Goal: Transaction & Acquisition: Download file/media

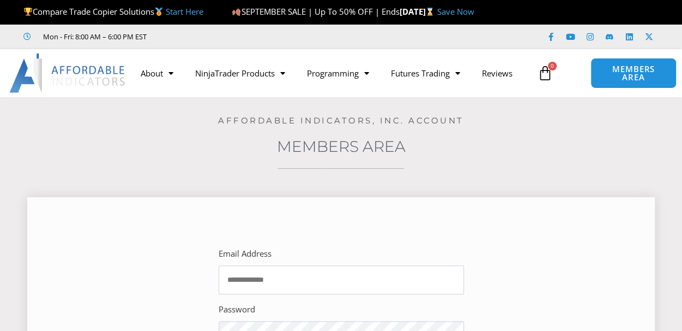
scroll to position [164, 0]
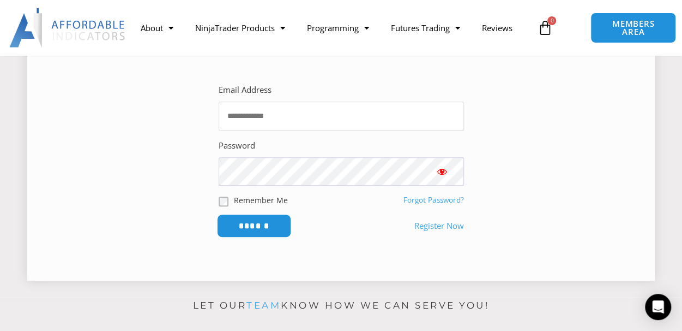
type input "**********"
click at [262, 225] on input "******" at bounding box center [254, 225] width 75 height 23
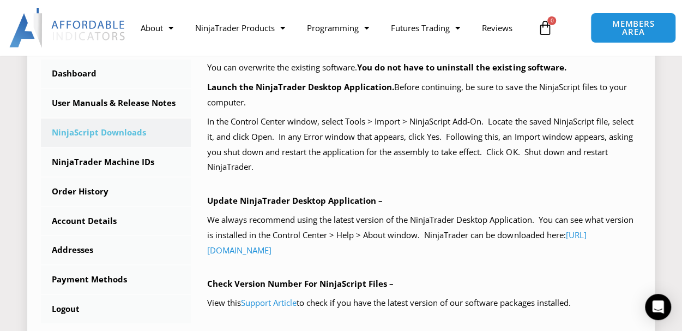
scroll to position [327, 0]
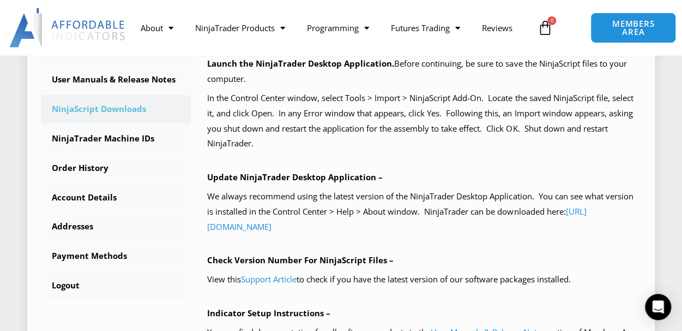
click at [91, 110] on link "NinjaScript Downloads" at bounding box center [116, 109] width 150 height 28
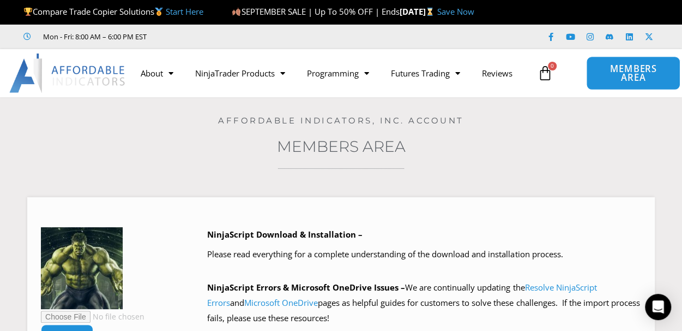
click at [651, 79] on span "MEMBERS AREA" at bounding box center [633, 73] width 69 height 18
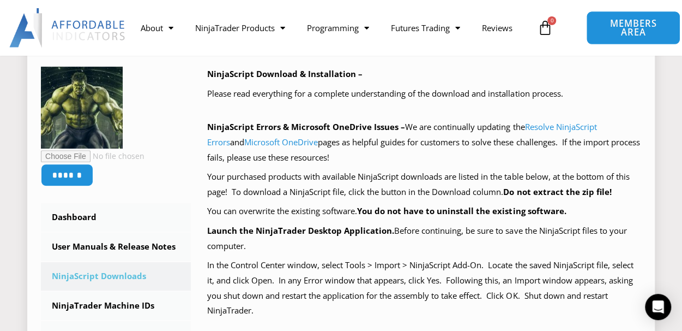
scroll to position [164, 0]
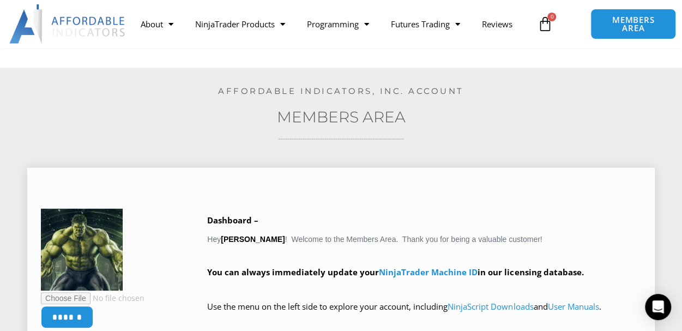
scroll to position [164, 0]
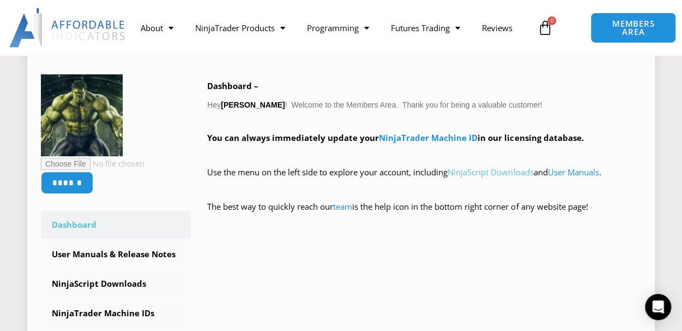
click at [504, 174] on link "NinjaScript Downloads" at bounding box center [491, 171] width 86 height 11
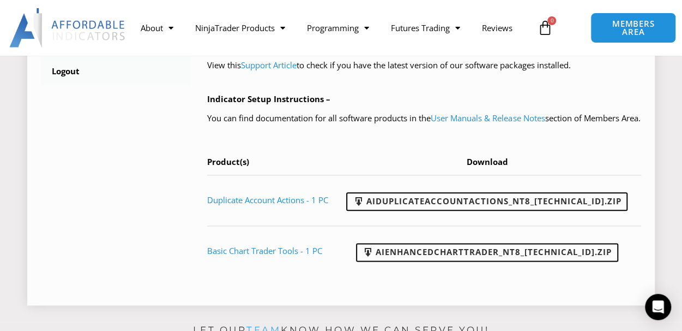
scroll to position [546, 0]
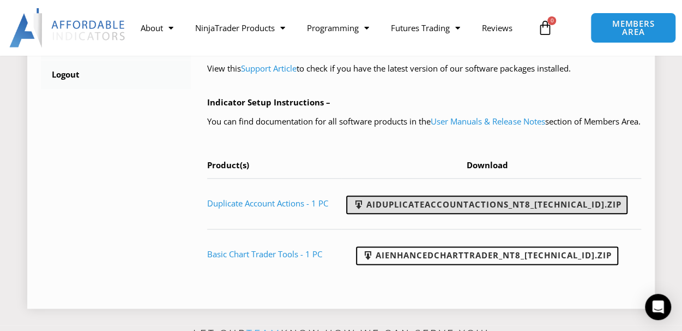
click at [501, 214] on link "AIDuplicateAccountActions_NT8_[TECHNICAL_ID].zip" at bounding box center [486, 204] width 281 height 19
